Goal: Transaction & Acquisition: Subscribe to service/newsletter

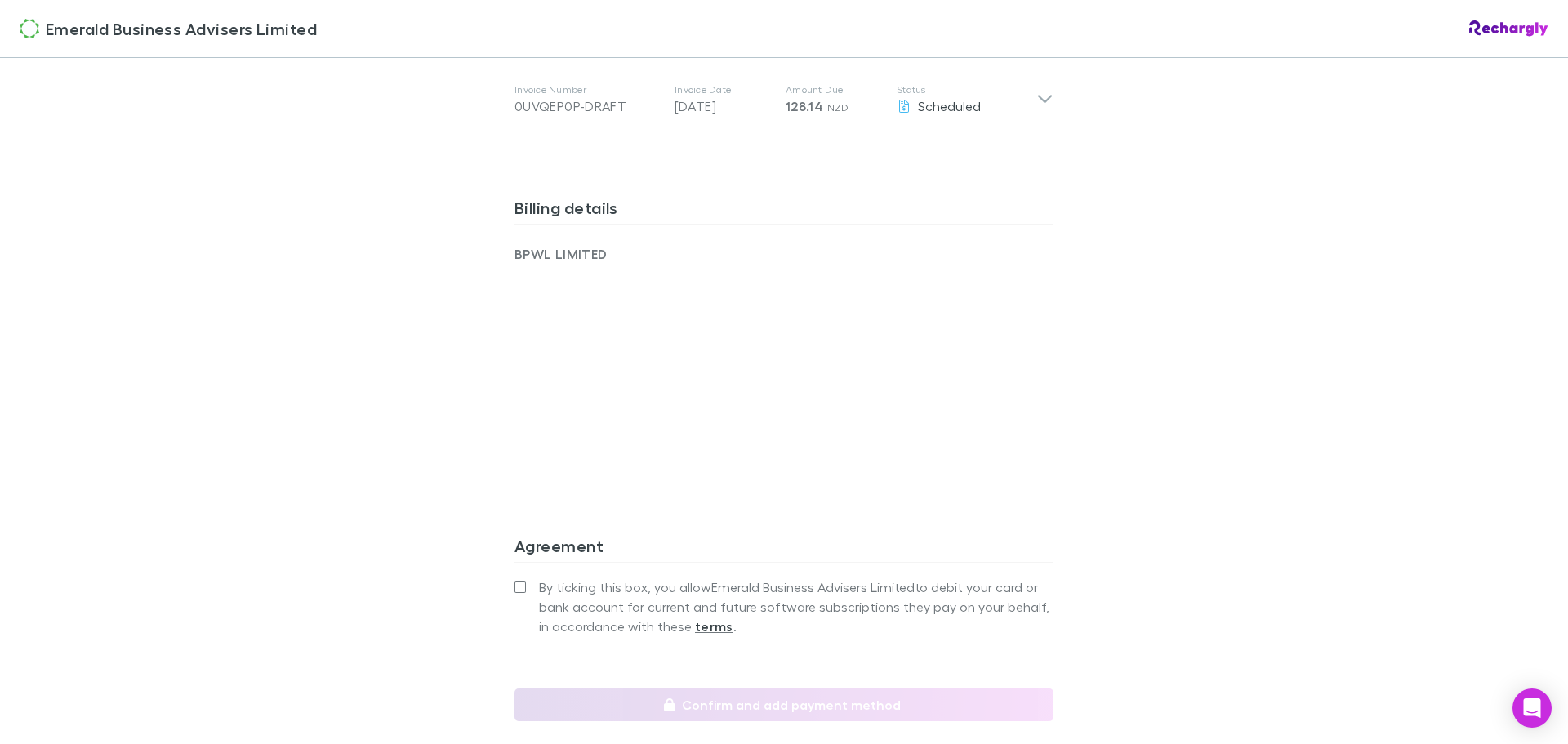
scroll to position [981, 0]
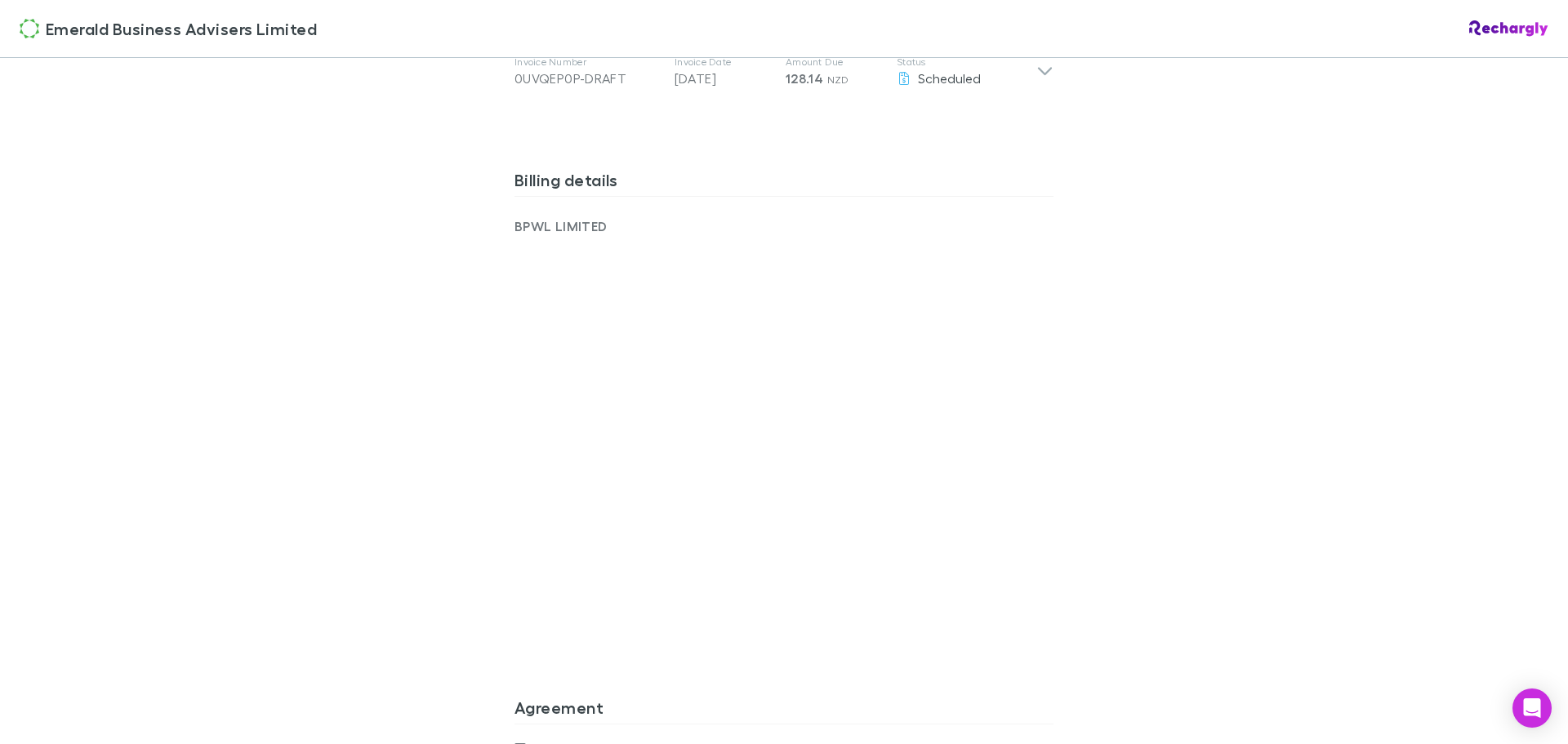
click at [1329, 581] on div "Emerald Business Advisers Limited Emerald Business Advisers Limited Software su…" at bounding box center [784, 372] width 1568 height 744
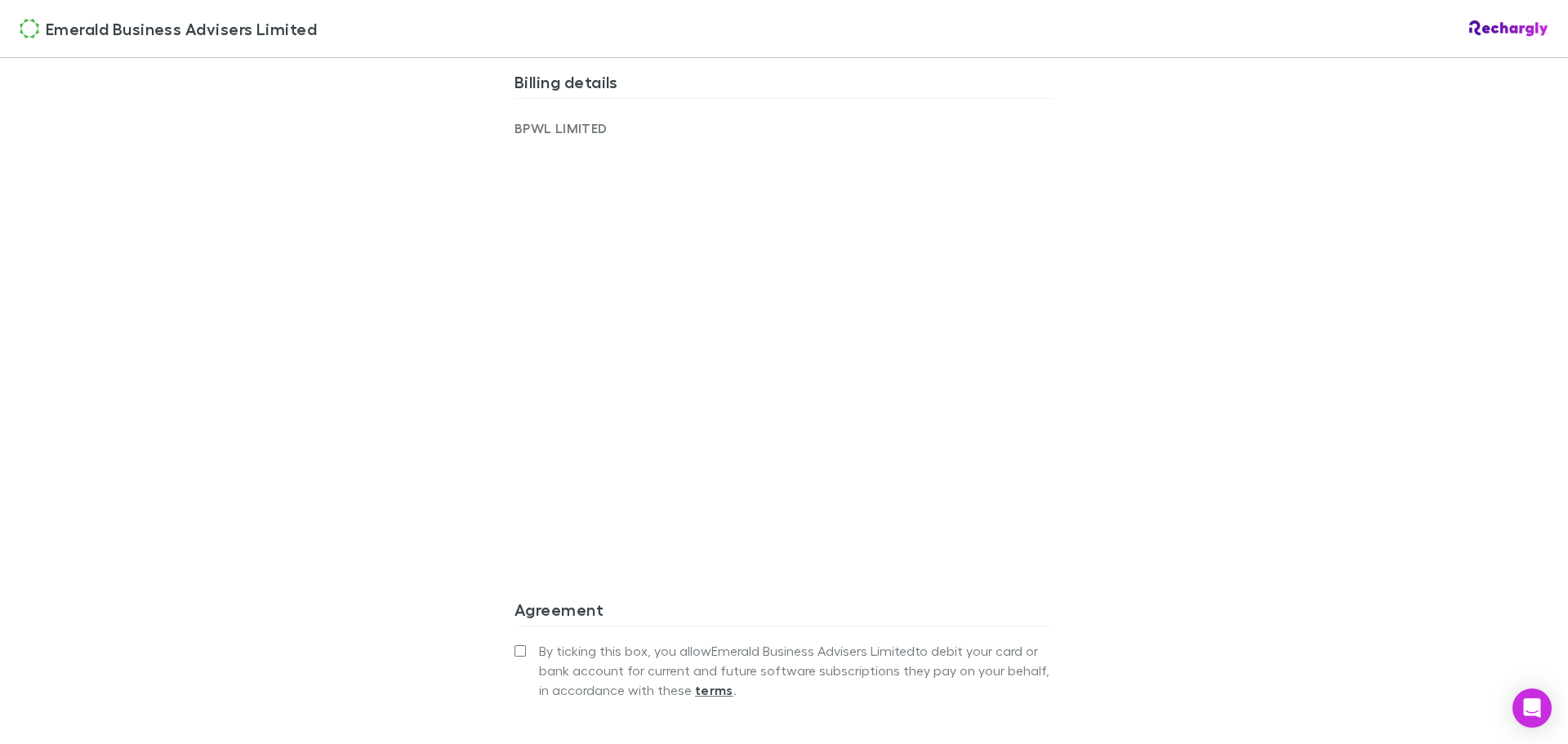
scroll to position [1225, 0]
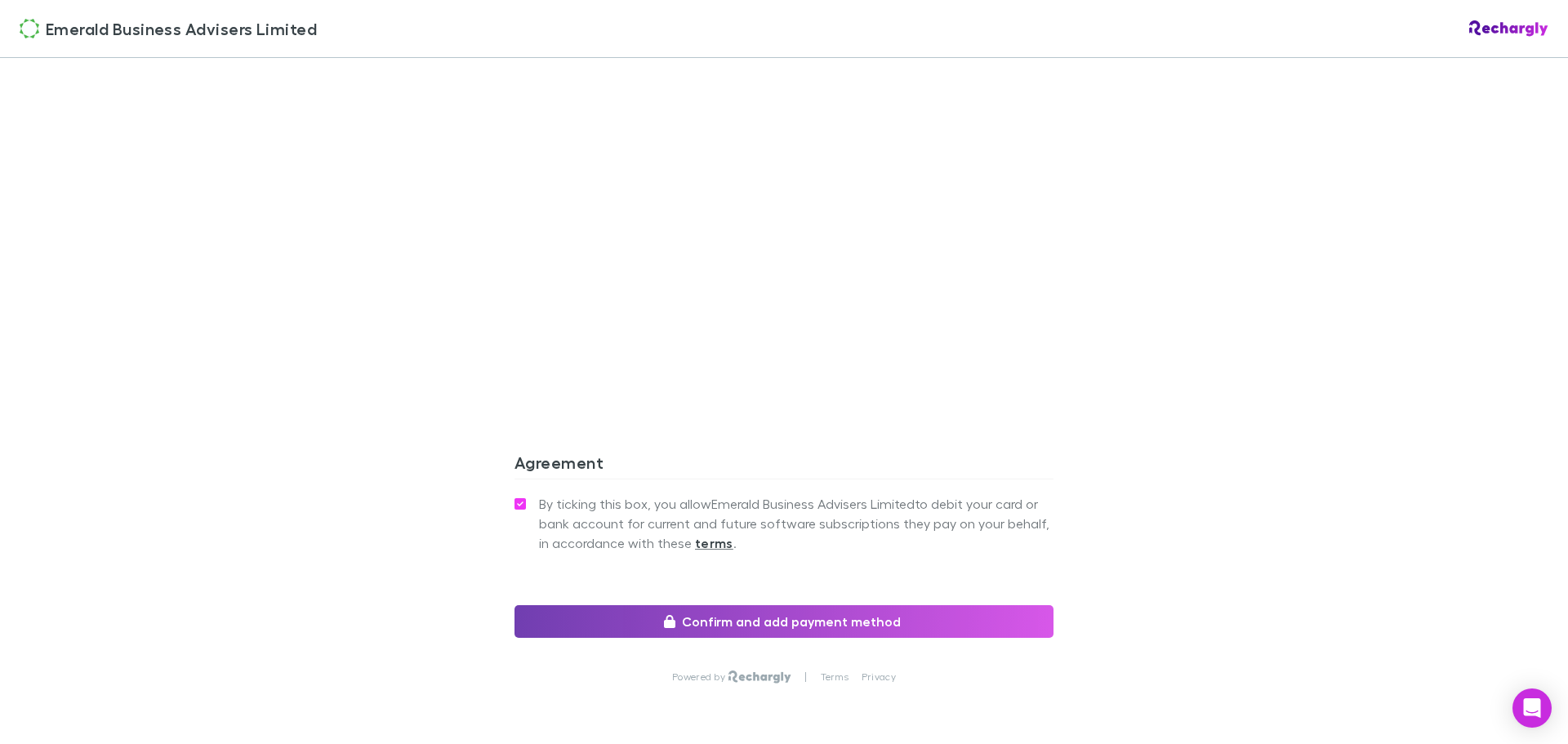
click at [857, 631] on button "Confirm and add payment method" at bounding box center [784, 622] width 539 height 33
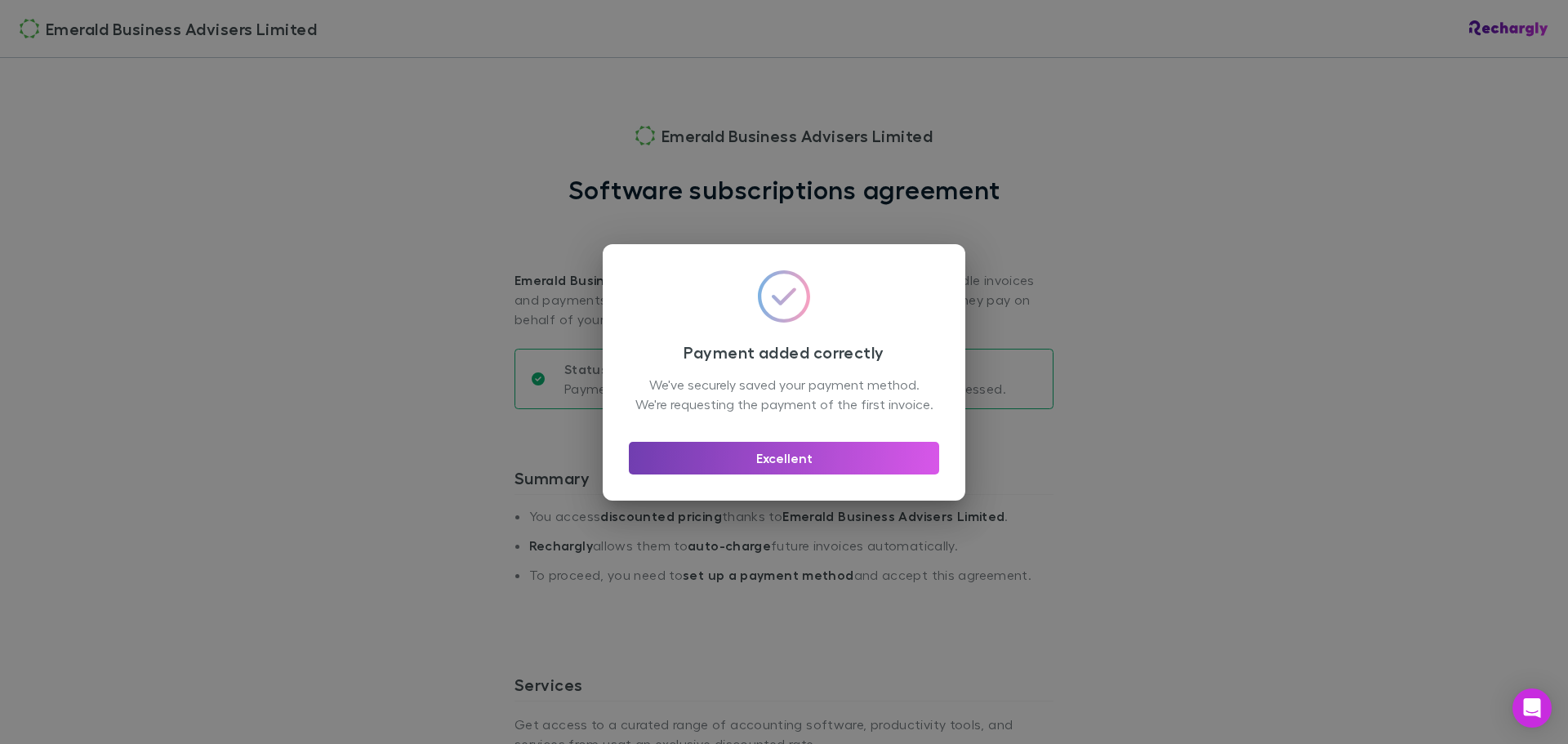
click at [788, 461] on button "Excellent" at bounding box center [784, 459] width 311 height 33
